Goal: Task Accomplishment & Management: Use online tool/utility

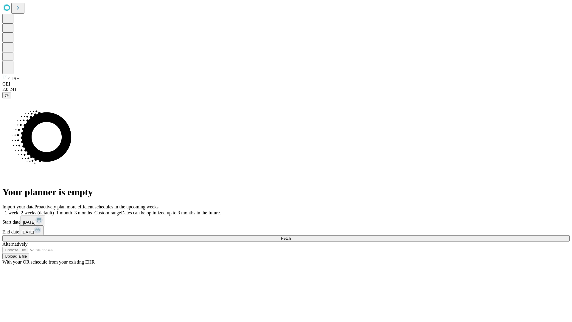
click at [291, 236] on span "Fetch" at bounding box center [286, 238] width 10 height 4
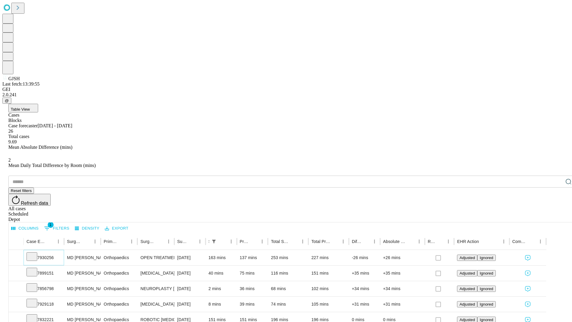
click at [35, 253] on icon at bounding box center [32, 256] width 6 height 6
